Goal: Task Accomplishment & Management: Use online tool/utility

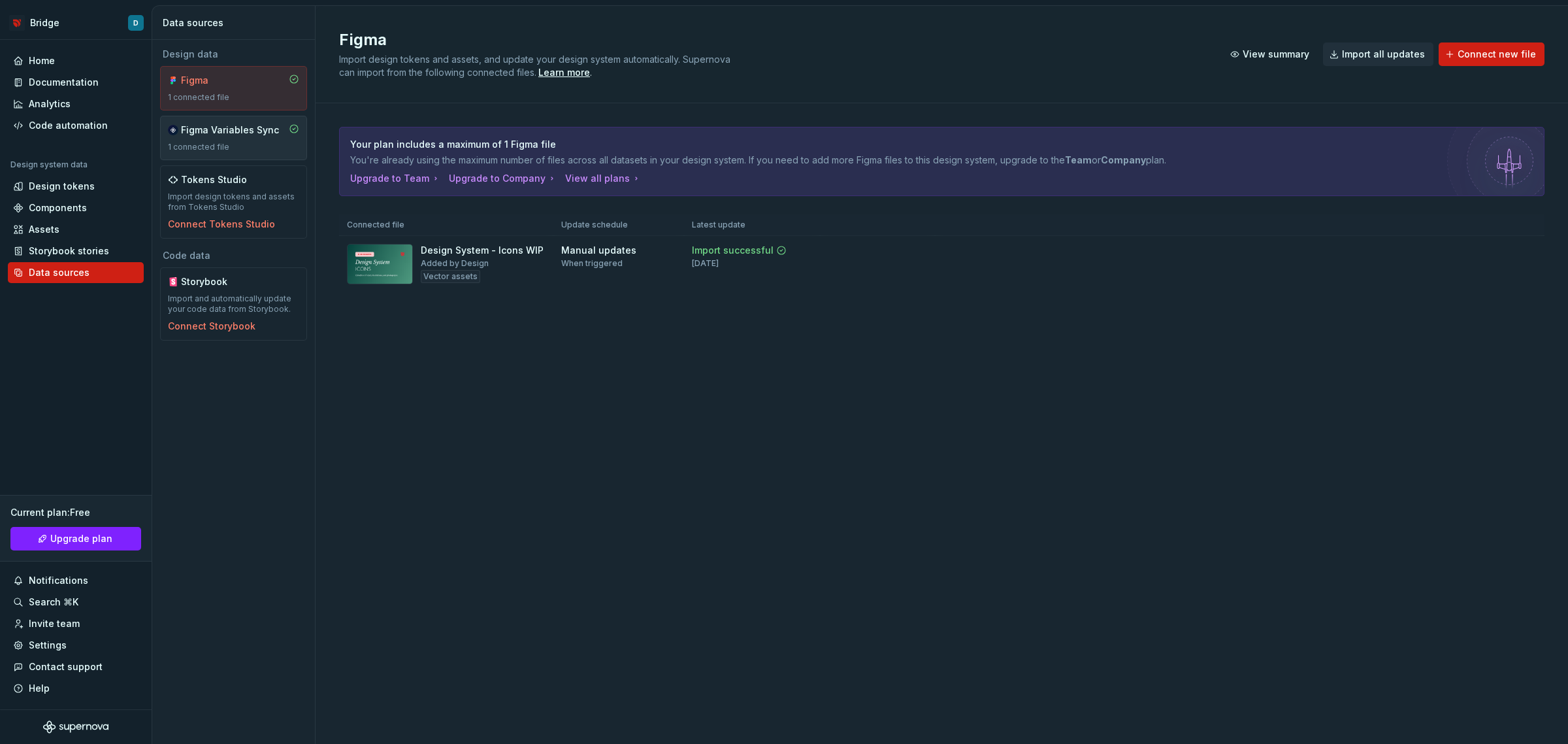
click at [229, 138] on div "Figma Variables Sync 1 connected file" at bounding box center [233, 138] width 131 height 29
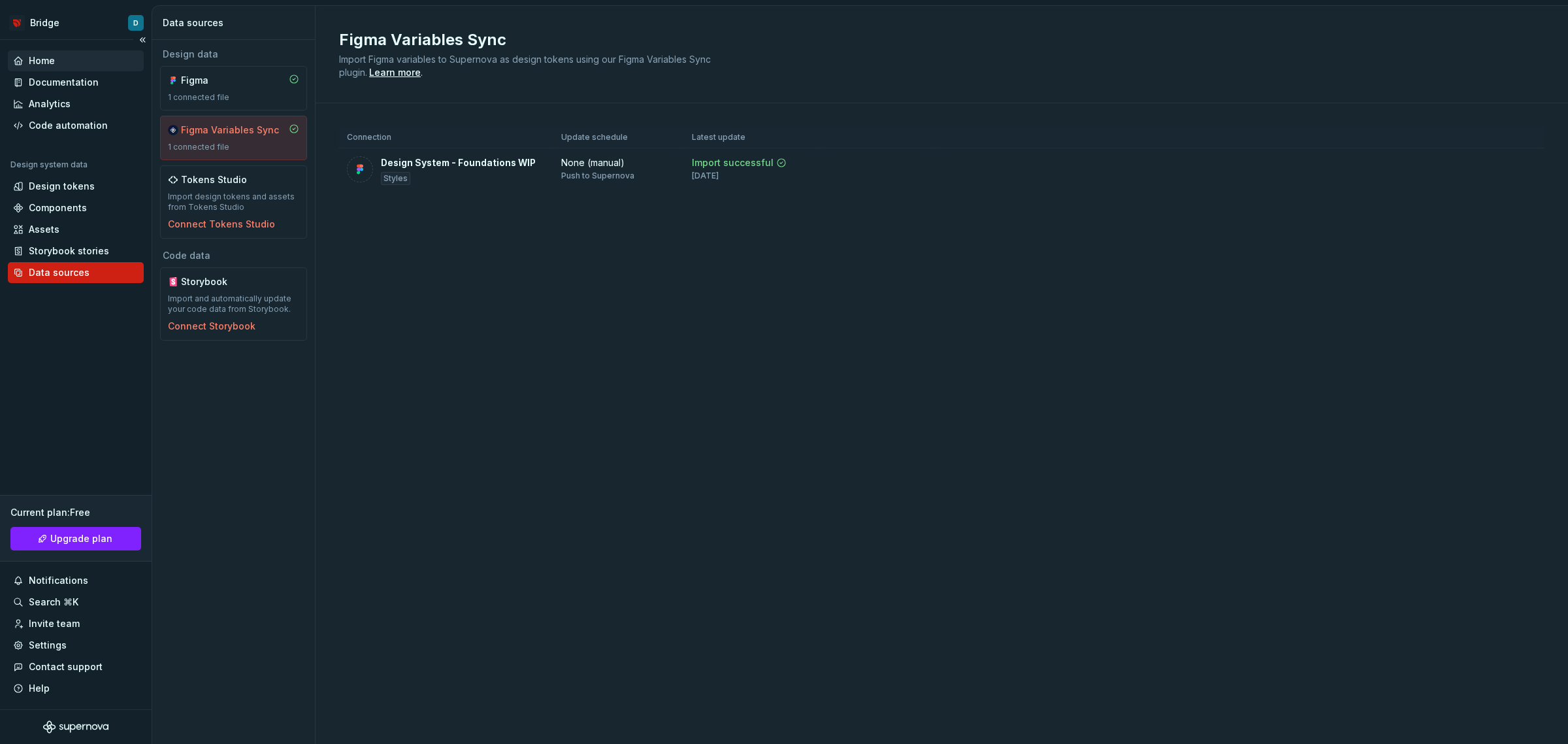
click at [53, 66] on div "Home" at bounding box center [42, 61] width 26 height 13
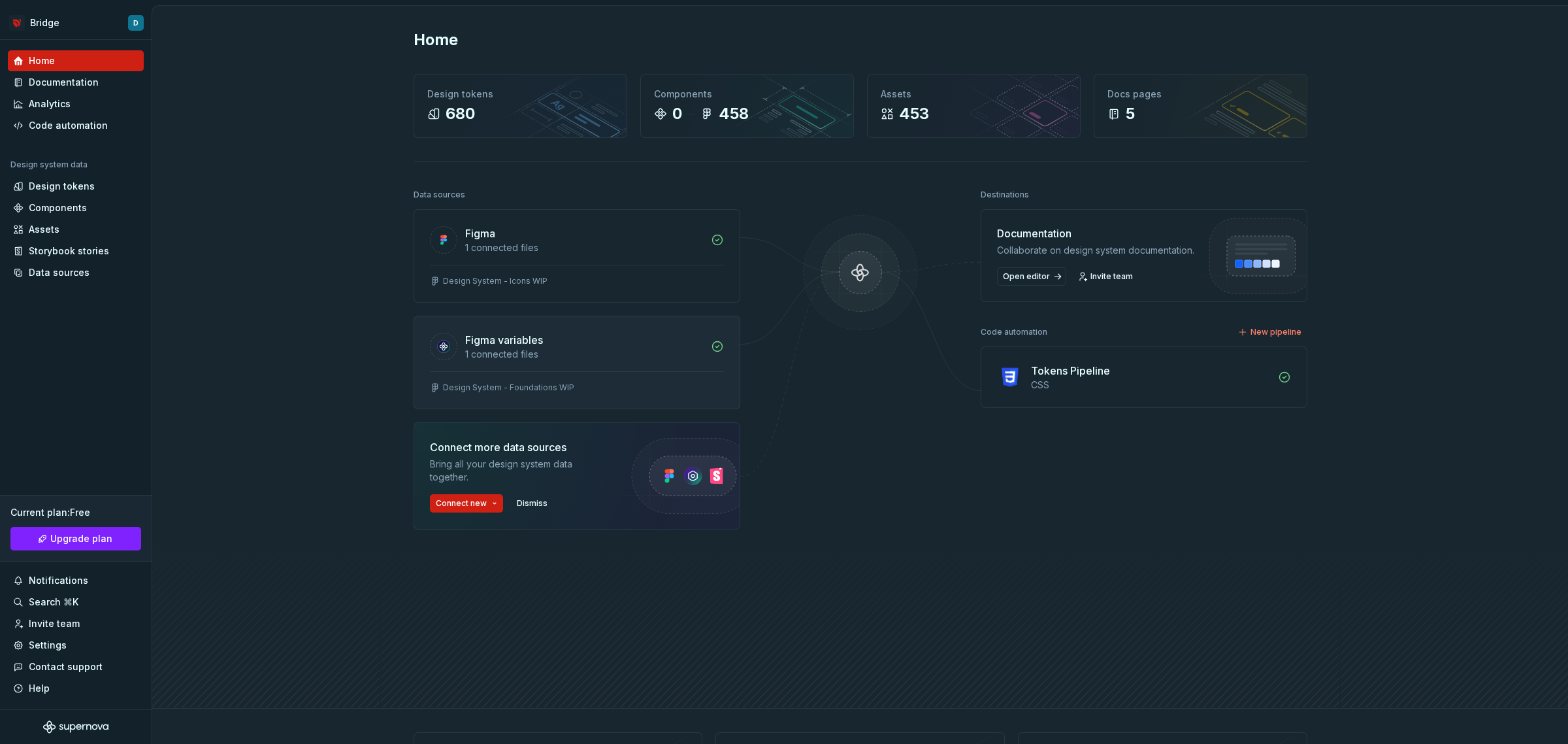
click at [589, 370] on div "Figma variables 1 connected files" at bounding box center [576, 343] width 325 height 55
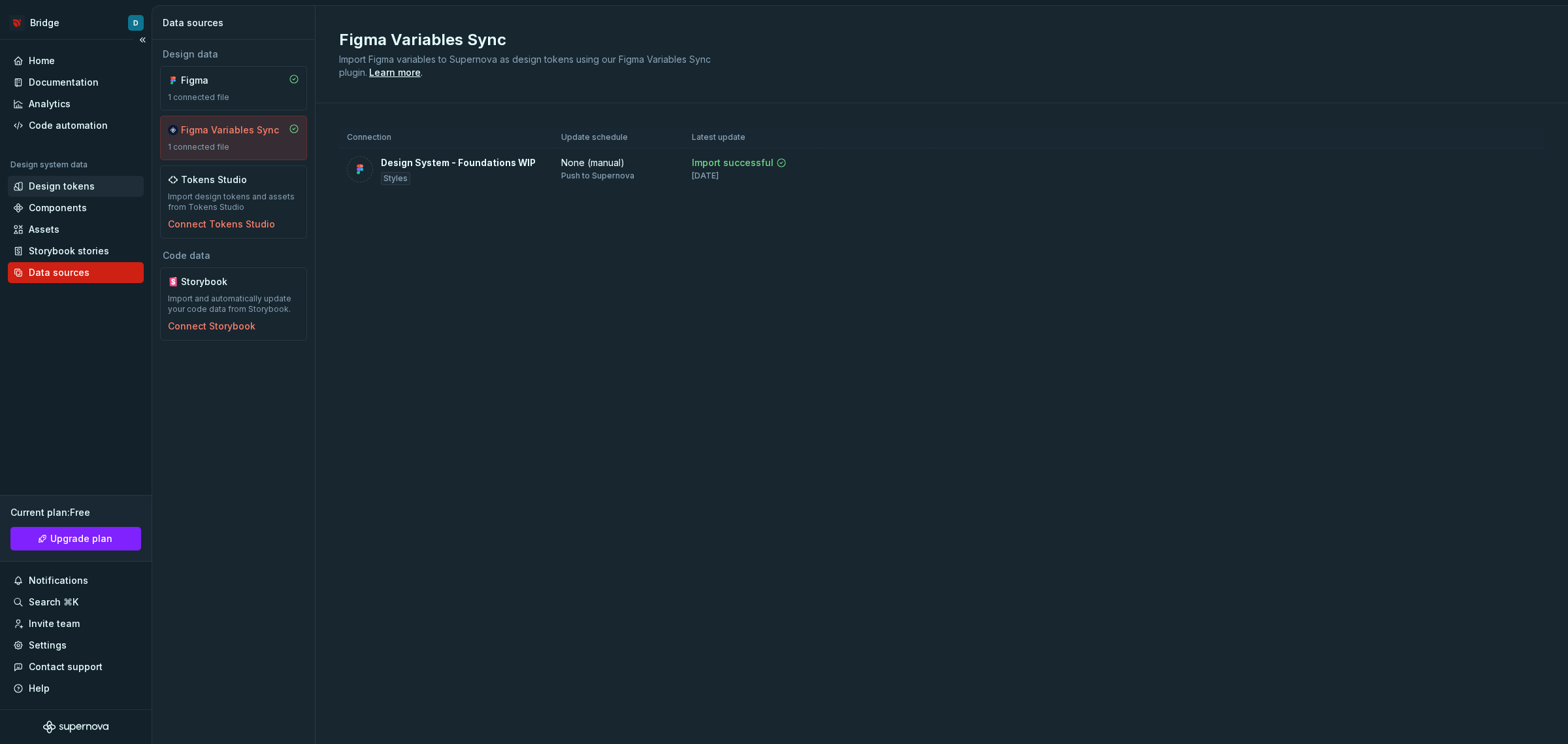
click at [40, 189] on div "Design tokens" at bounding box center [62, 186] width 66 height 13
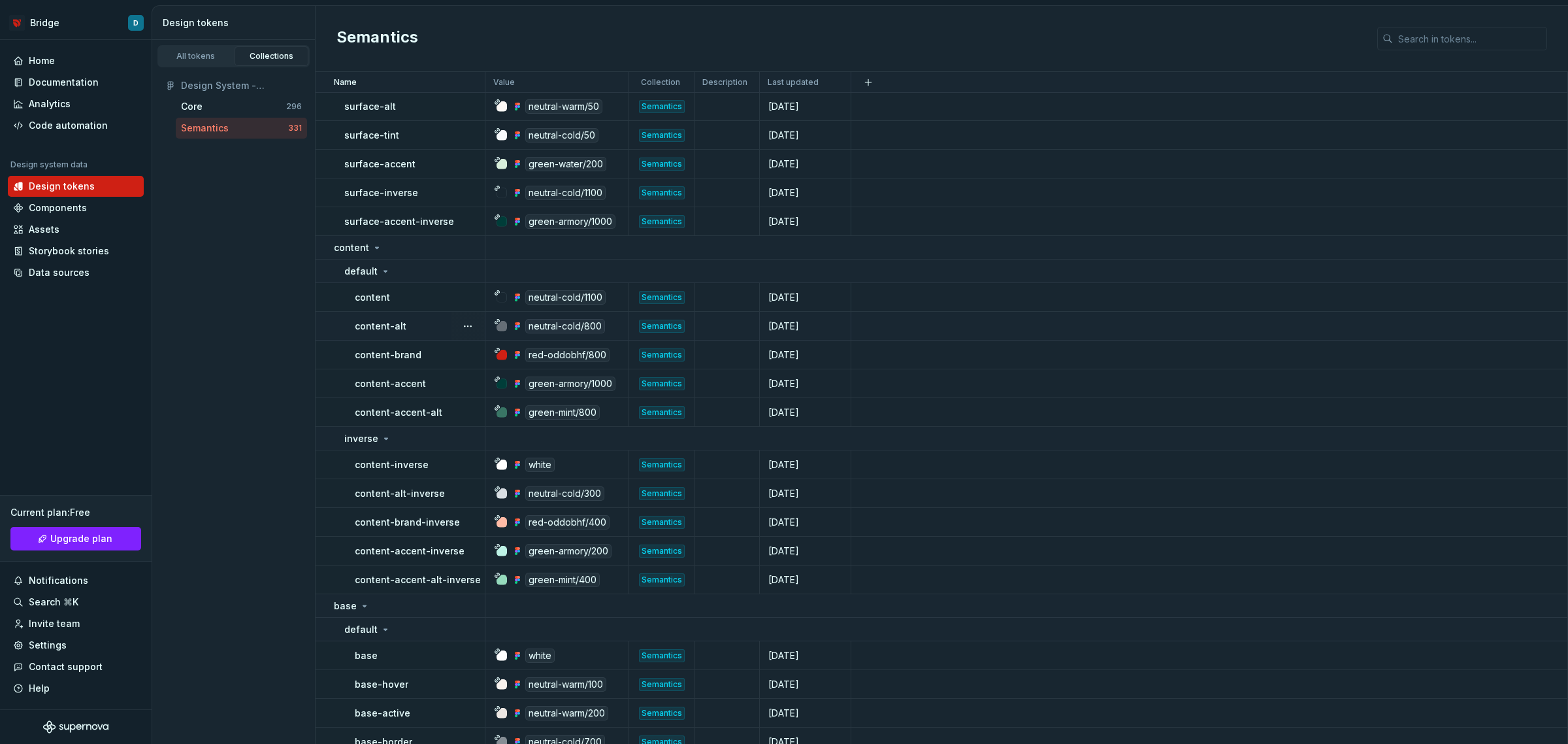
scroll to position [245, 0]
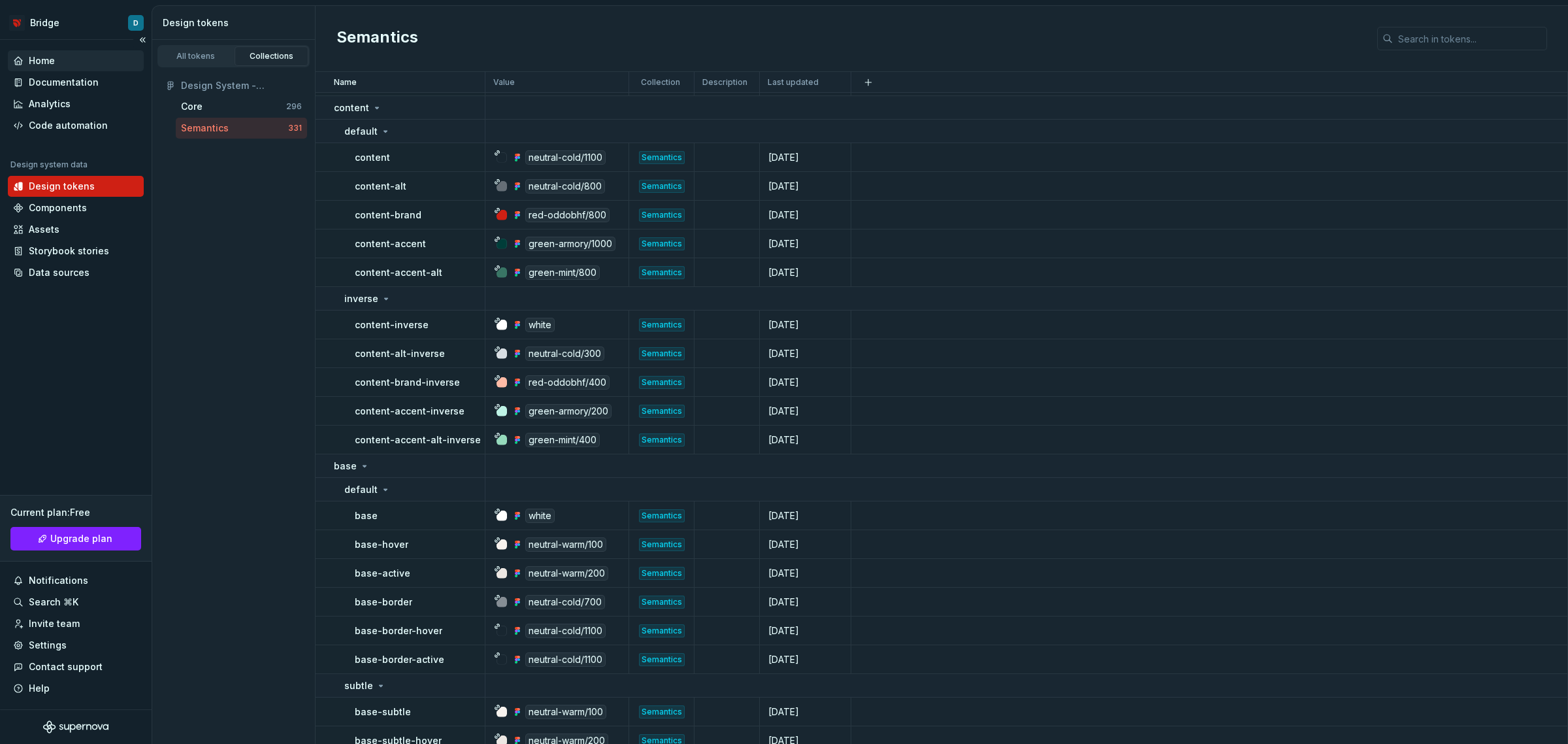
click at [63, 62] on div "Home" at bounding box center [76, 61] width 126 height 13
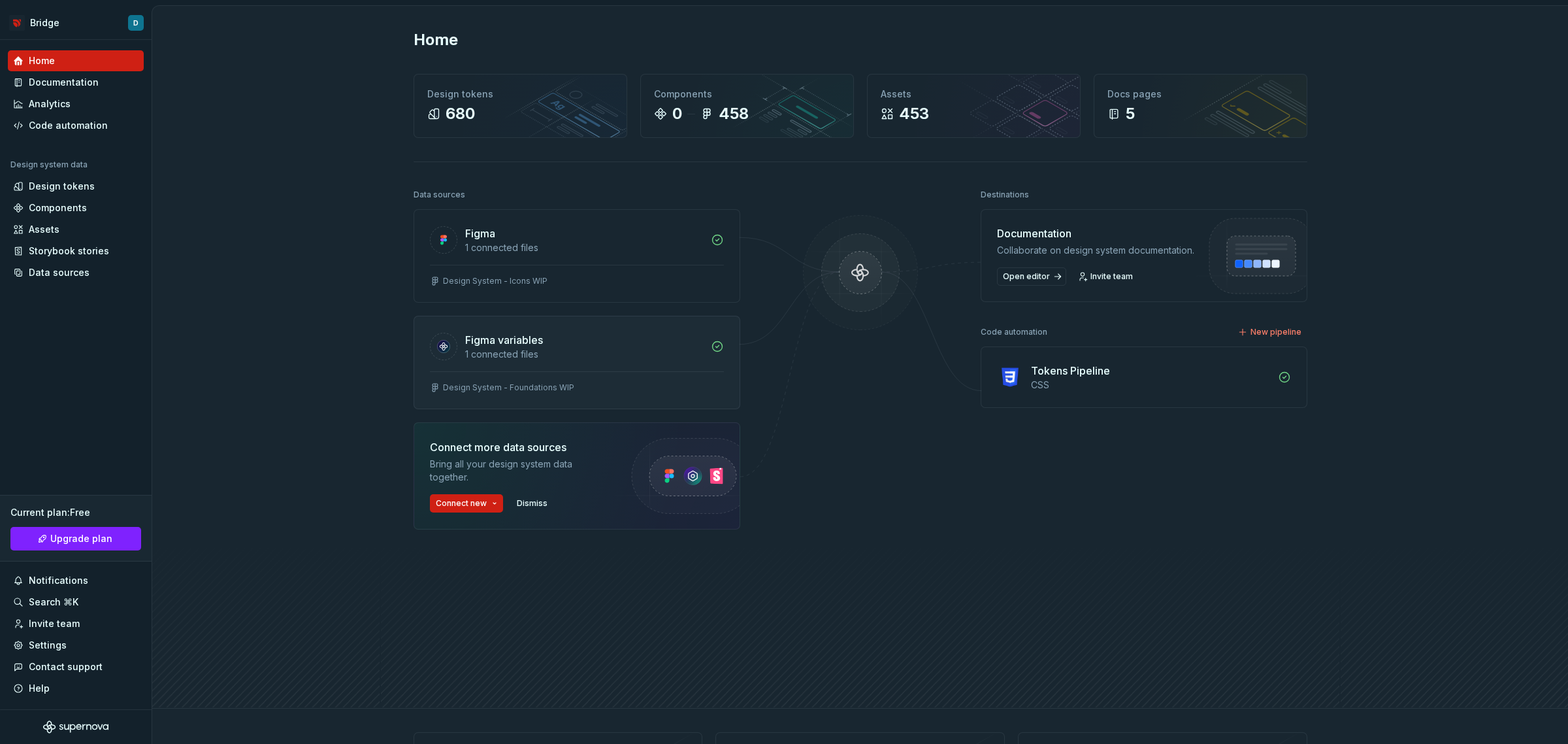
click at [714, 347] on icon at bounding box center [717, 346] width 10 height 10
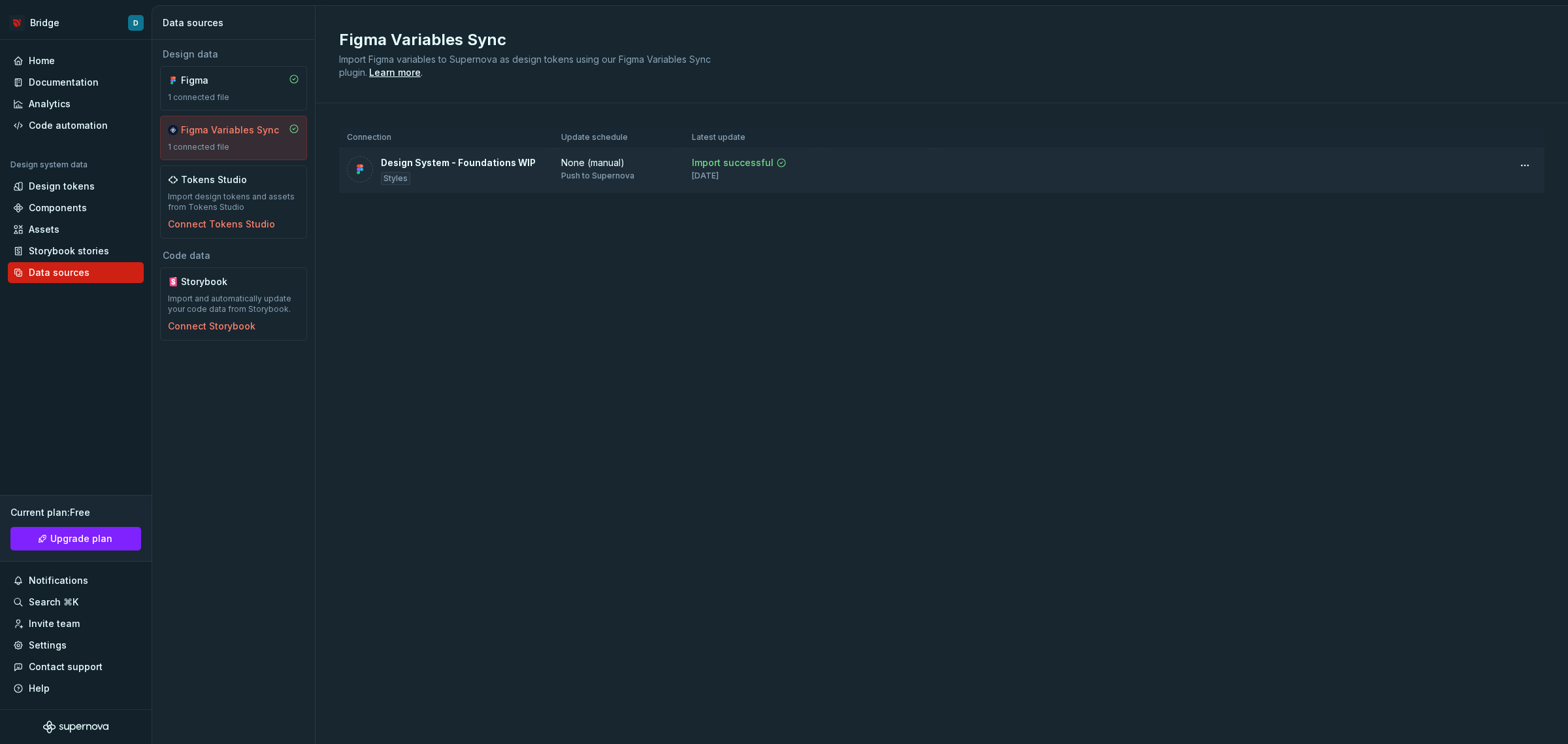
click at [628, 177] on div "Push to Supernova" at bounding box center [597, 175] width 73 height 10
click at [631, 209] on div "Connection Update schedule Latest update Design System - Foundations WIP Styles…" at bounding box center [942, 172] width 1206 height 139
drag, startPoint x: 270, startPoint y: 128, endPoint x: 594, endPoint y: 415, distance: 432.8
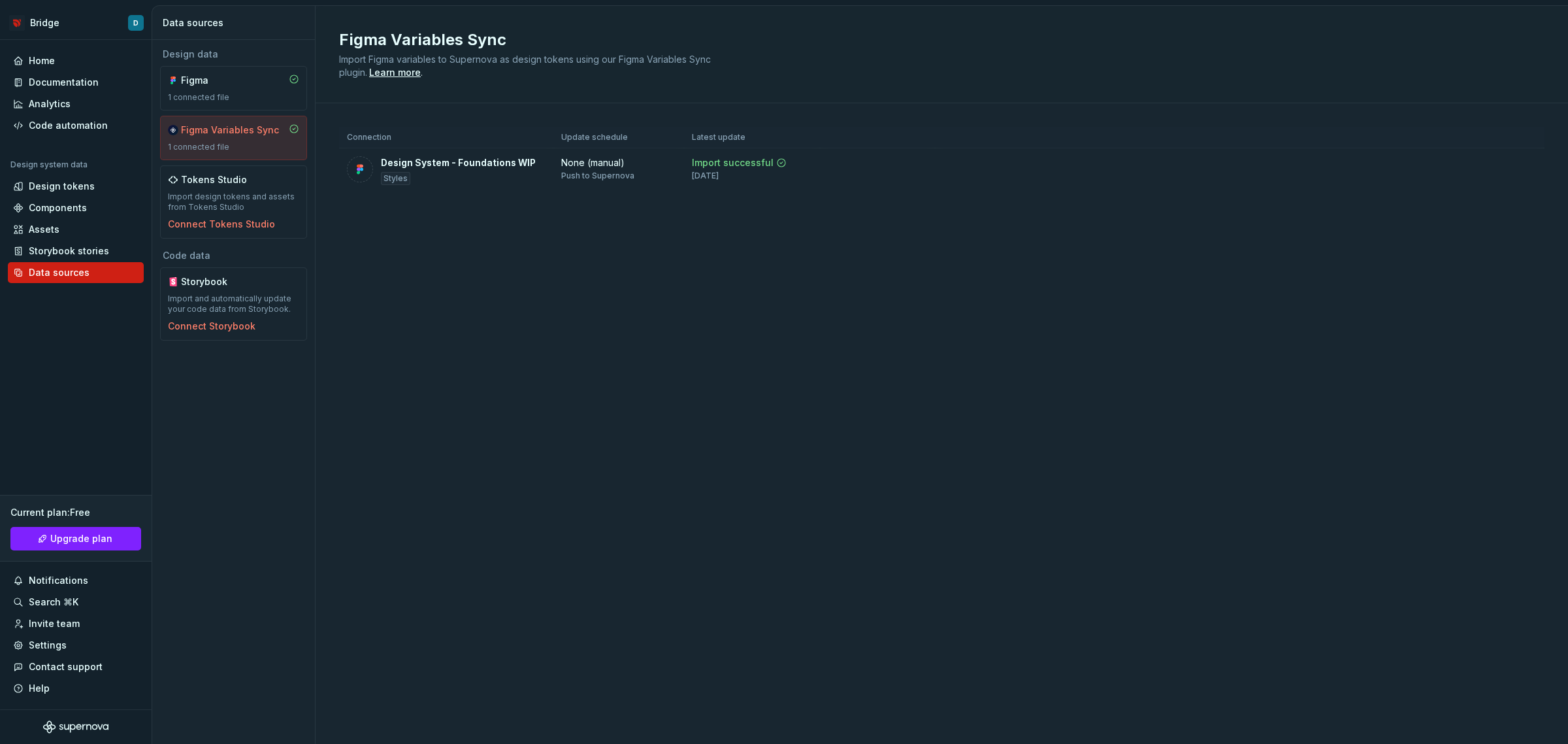
click at [645, 435] on div "Figma Variables Sync Import Figma variables to Supernova as design tokens using…" at bounding box center [942, 374] width 1253 height 738
click at [46, 60] on div "Home" at bounding box center [42, 61] width 26 height 13
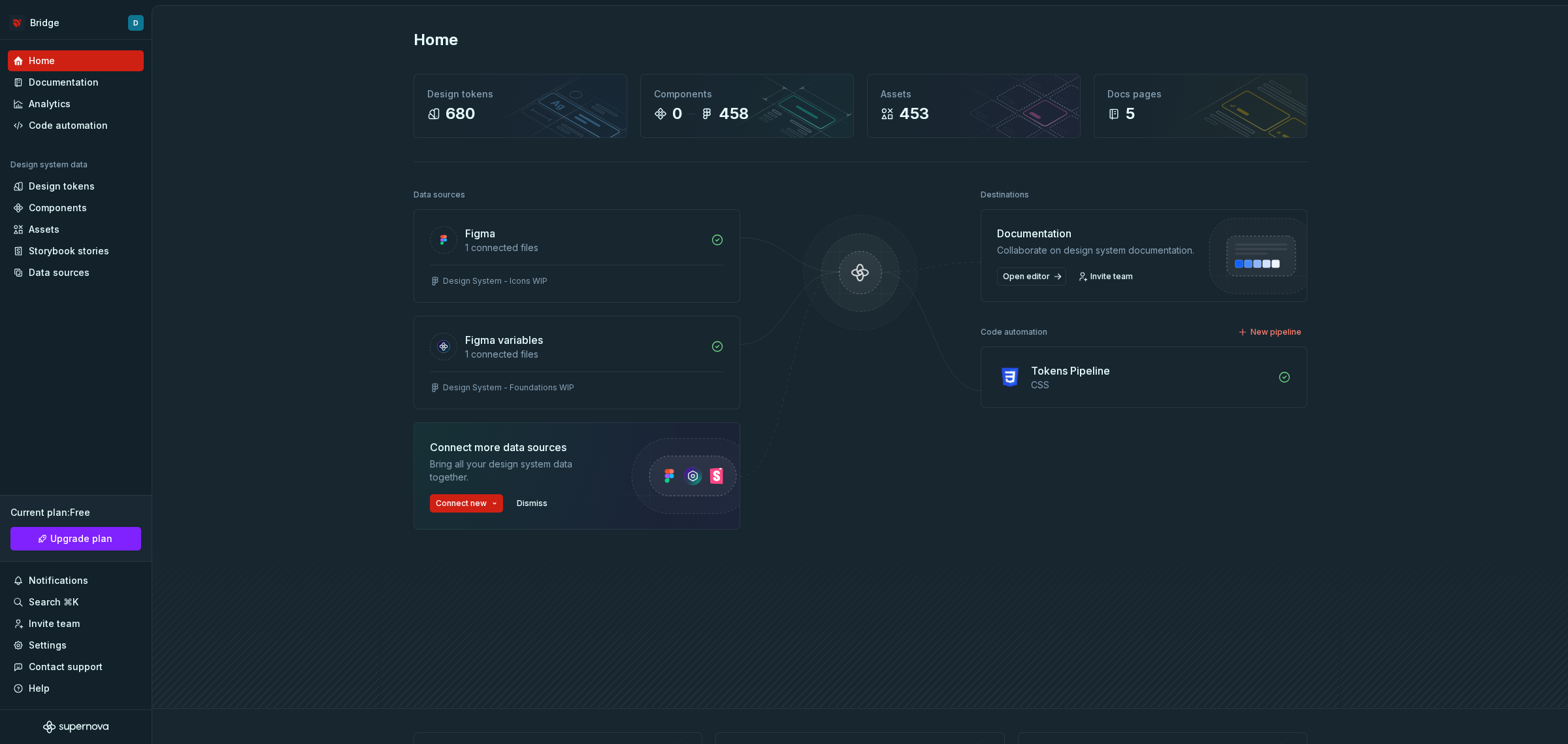
click at [853, 271] on img at bounding box center [860, 286] width 127 height 142
click at [524, 501] on span "Dismiss" at bounding box center [533, 503] width 31 height 10
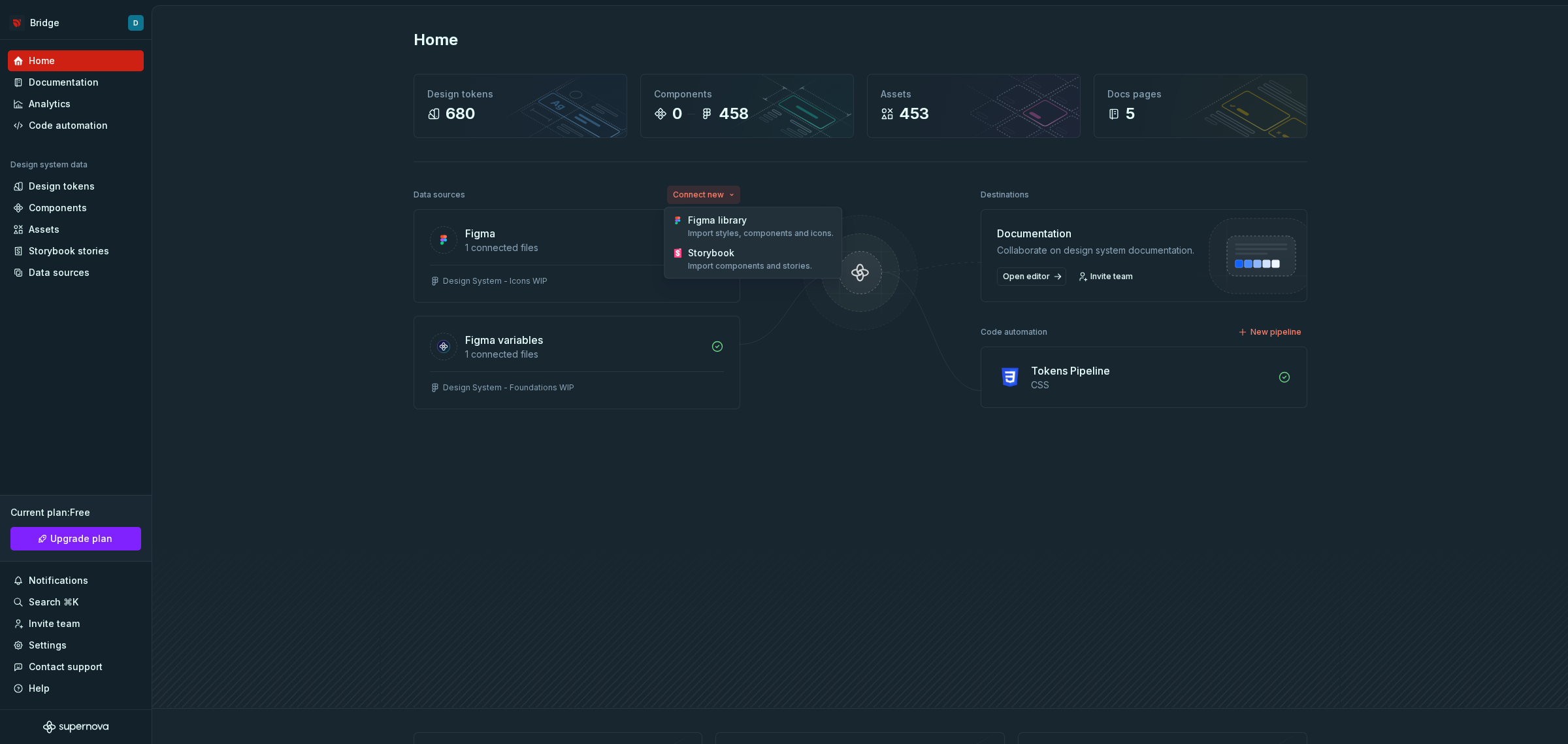
click at [720, 185] on html "Bridge D Home Documentation Analytics Code automation Design system data Design…" at bounding box center [784, 372] width 1568 height 744
click at [721, 191] on html "Bridge D Home Documentation Analytics Code automation Design system data Design…" at bounding box center [784, 372] width 1568 height 744
click at [697, 261] on div "Figma 1 connected files" at bounding box center [576, 237] width 325 height 55
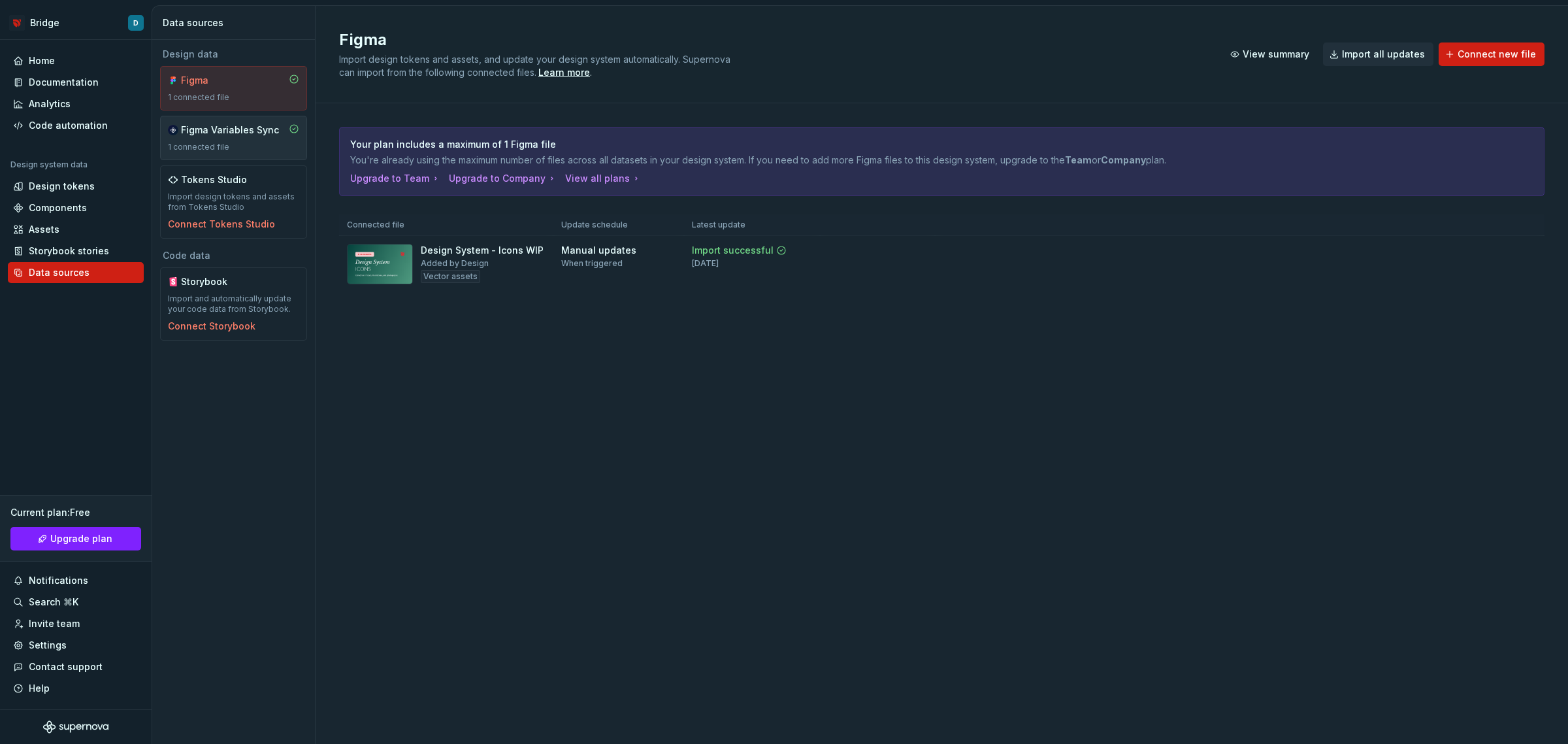
click at [228, 141] on div "Figma Variables Sync 1 connected file" at bounding box center [233, 138] width 131 height 29
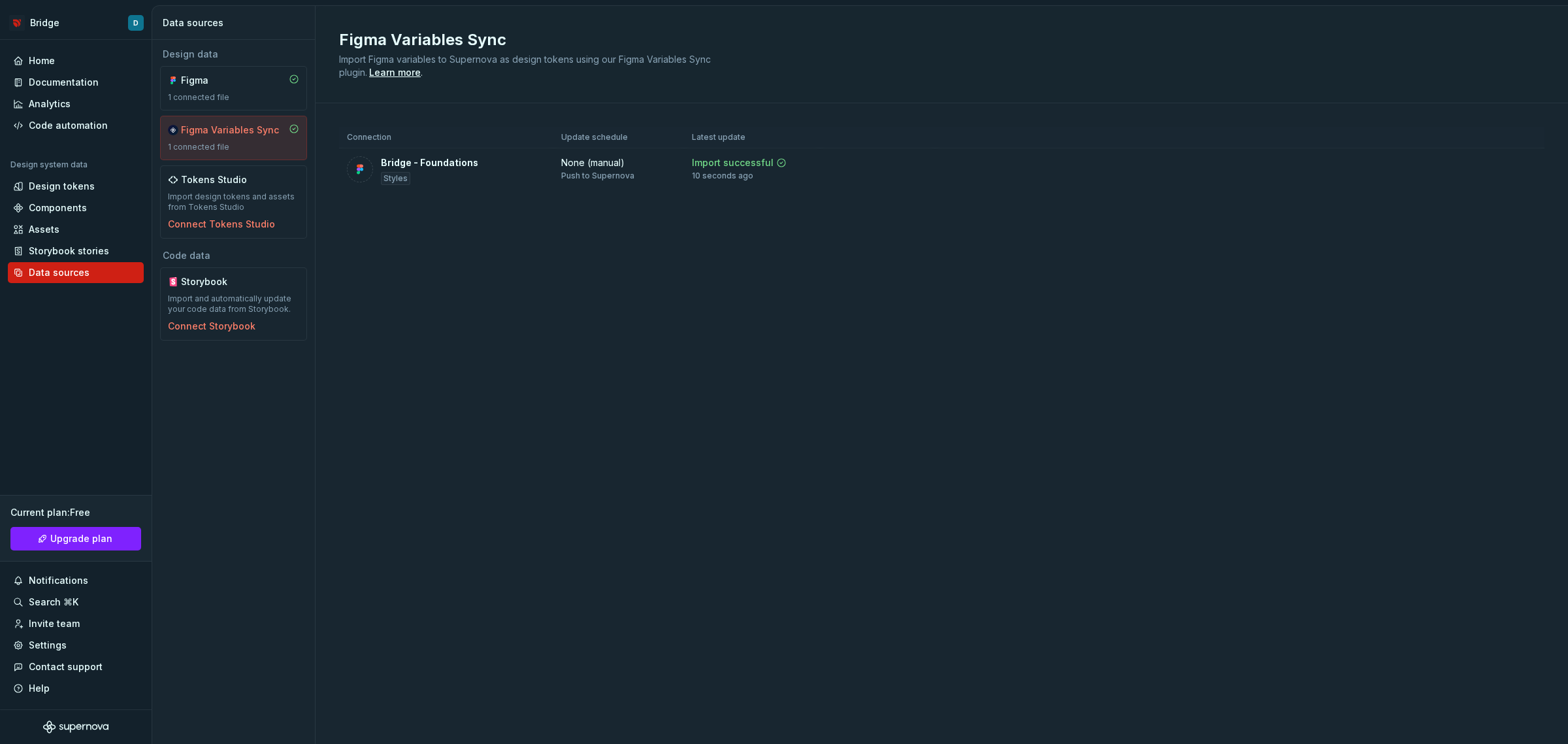
click at [552, 286] on div "Figma Variables Sync Import Figma variables to Supernova as design tokens using…" at bounding box center [942, 374] width 1253 height 738
click at [70, 188] on div "Design tokens" at bounding box center [62, 186] width 66 height 13
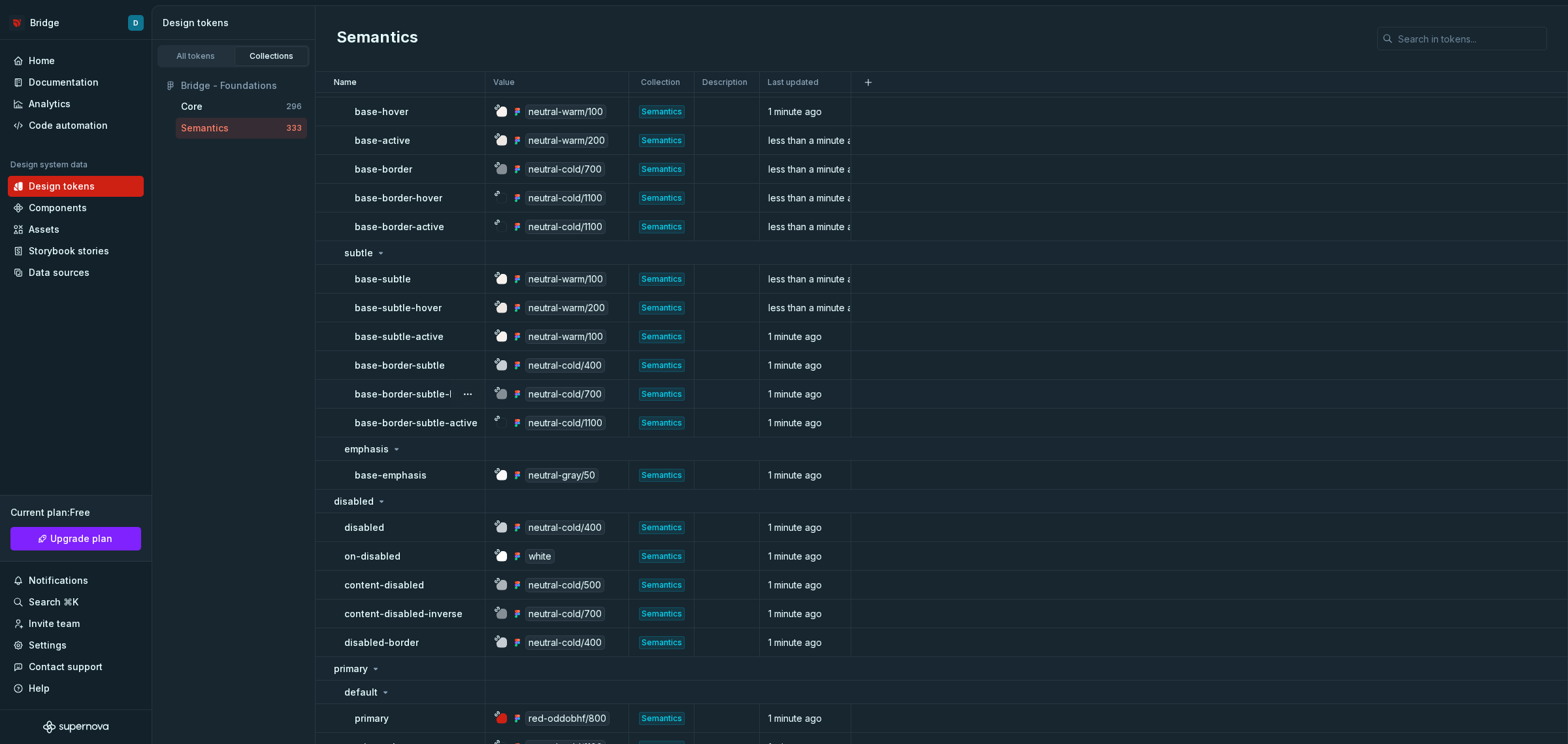
scroll to position [409, 0]
